Goal: Find specific page/section: Find specific page/section

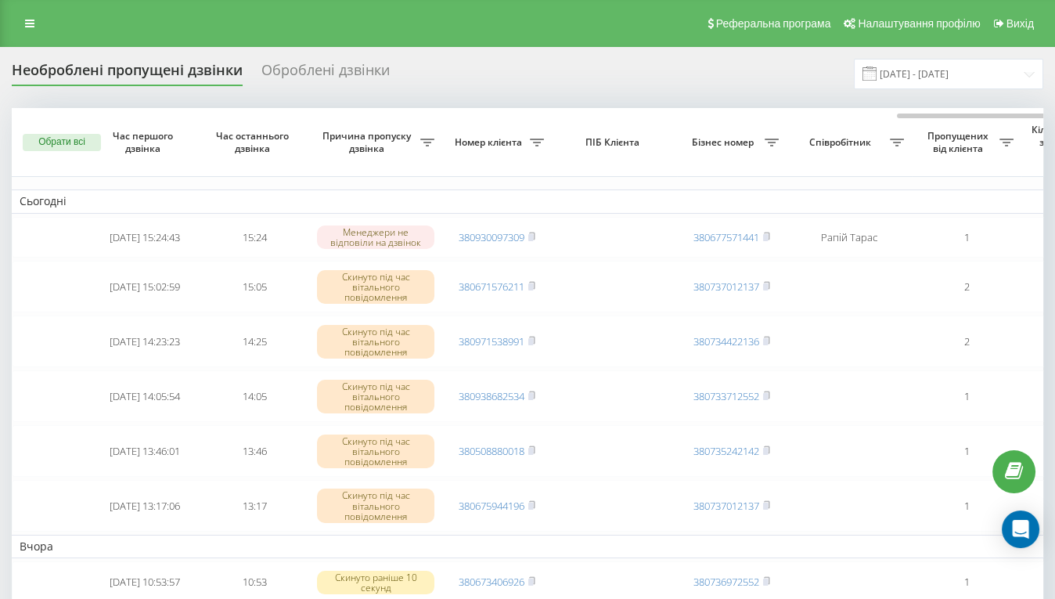
scroll to position [0, 534]
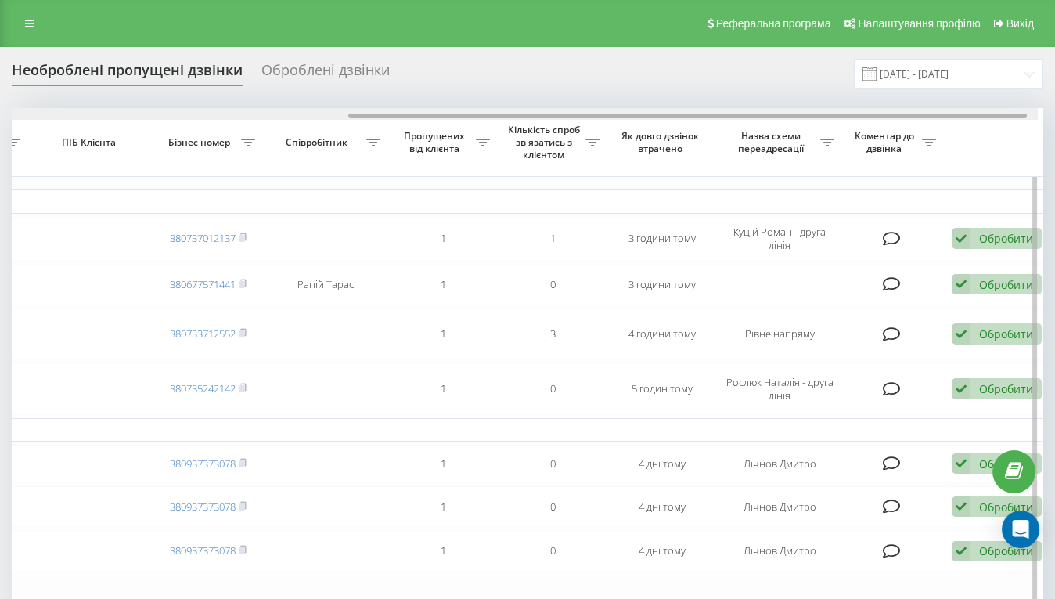
scroll to position [0, 533]
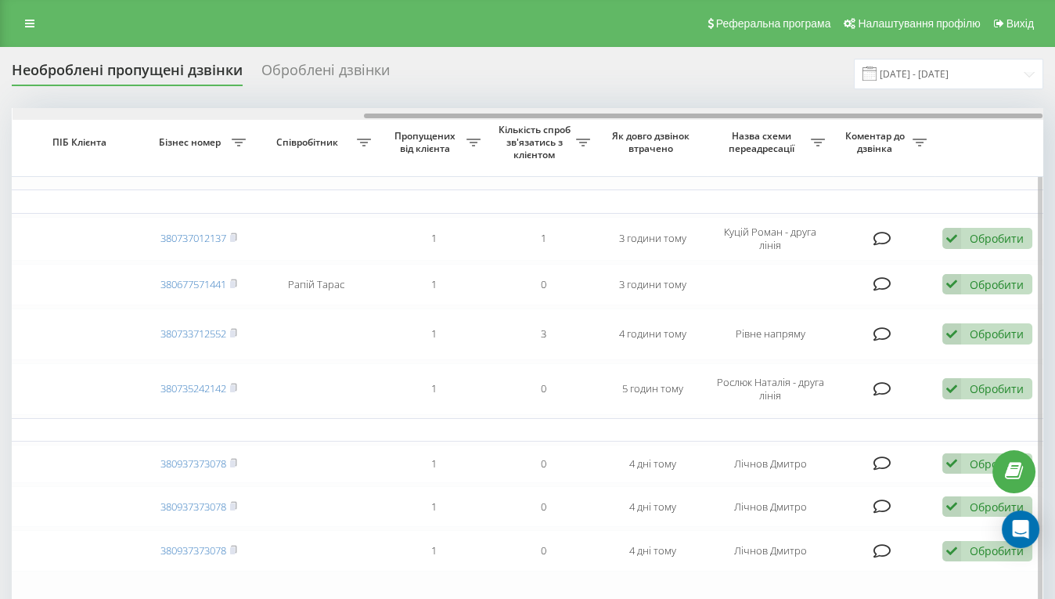
drag, startPoint x: 570, startPoint y: 116, endPoint x: 922, endPoint y: 139, distance: 352.1
click at [922, 139] on div "Обрати всі Час першого дзвінка Час останнього дзвінка Причина пропуску дзвінка …" at bounding box center [527, 396] width 1031 height 576
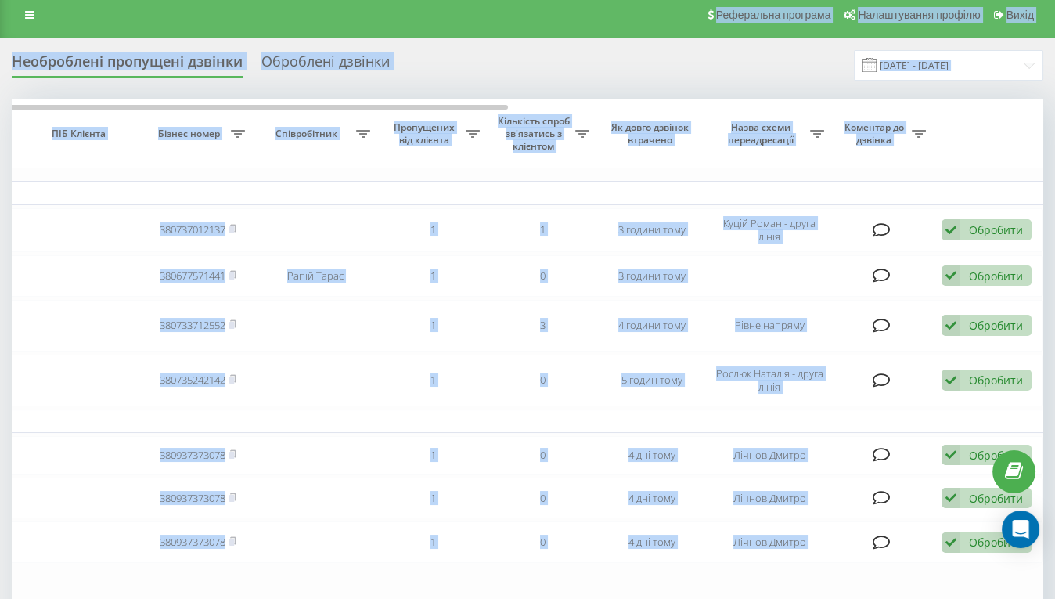
scroll to position [0, 0]
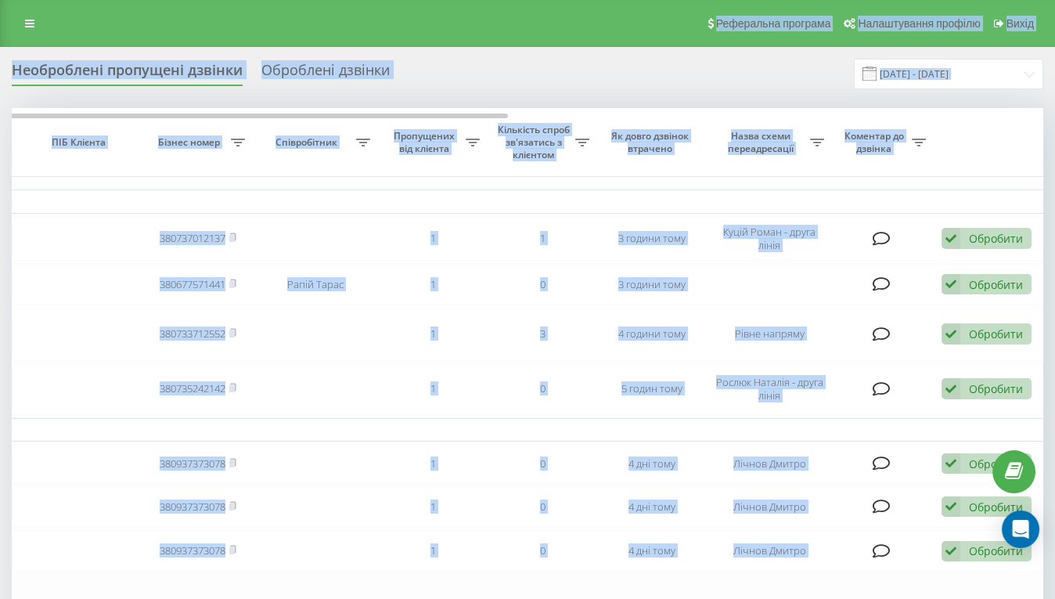
drag, startPoint x: 803, startPoint y: 4, endPoint x: 693, endPoint y: 29, distance: 112.4
click at [689, 29] on div "Реферальна програма Налаштування профілю Вихід Необроблені пропущені дзвінки Об…" at bounding box center [527, 409] width 1055 height 819
click at [689, 74] on div "Необроблені пропущені дзвінки Оброблені дзвінки [DATE] - [DATE]" at bounding box center [527, 74] width 1031 height 31
